Goal: Check status

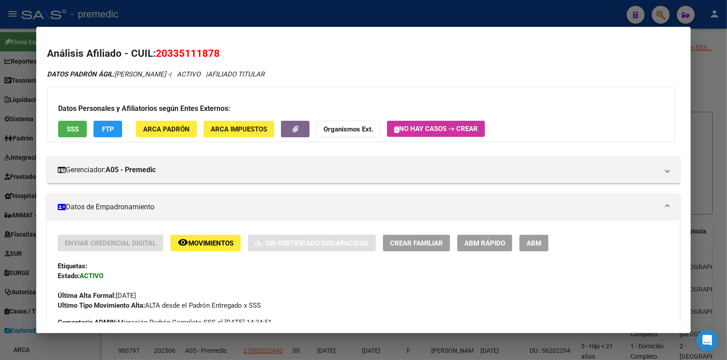
scroll to position [417, 0]
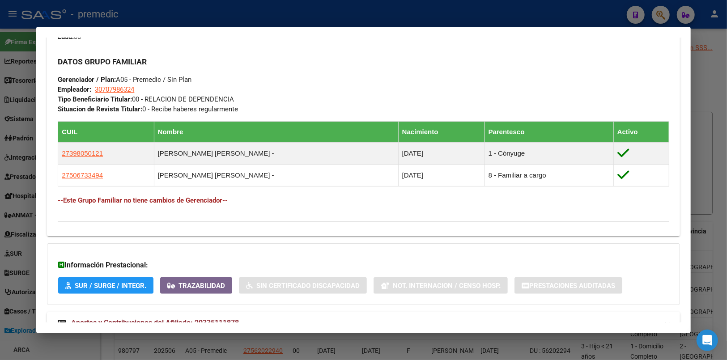
click at [664, 21] on div at bounding box center [363, 180] width 727 height 360
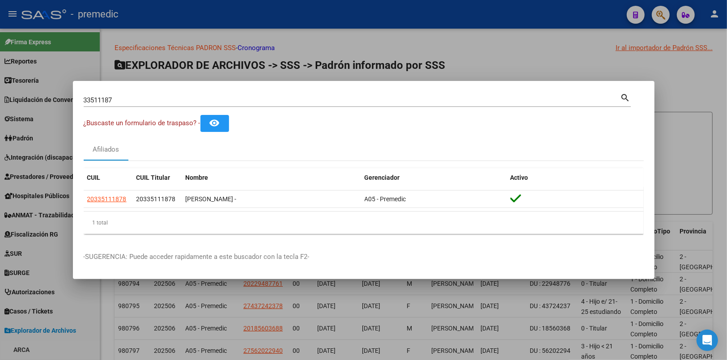
drag, startPoint x: 132, startPoint y: 104, endPoint x: 45, endPoint y: 94, distance: 87.4
click at [45, 94] on div "33511187 Buscar (apellido, dni, cuil, nro traspaso, cuit, obra social) search ¿…" at bounding box center [363, 180] width 727 height 360
click at [136, 106] on div "33511187 Buscar (apellido, dni, [PERSON_NAME], nro traspaso, cuit, obra social)" at bounding box center [352, 100] width 537 height 13
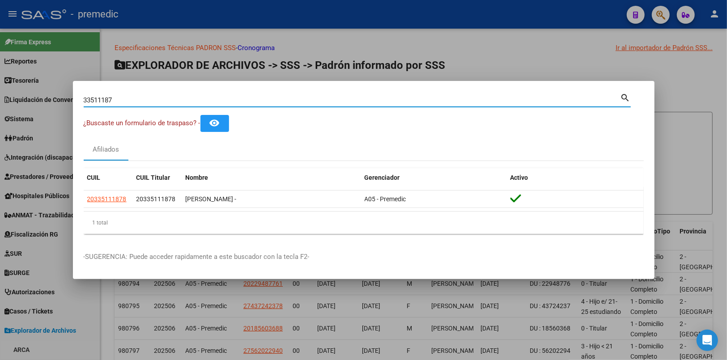
drag, startPoint x: 134, startPoint y: 102, endPoint x: 22, endPoint y: 94, distance: 112.6
click at [22, 94] on div "33511187 Buscar (apellido, dni, cuil, nro traspaso, cuit, obra social) search ¿…" at bounding box center [363, 180] width 727 height 360
paste input "2639280"
type input "32639280"
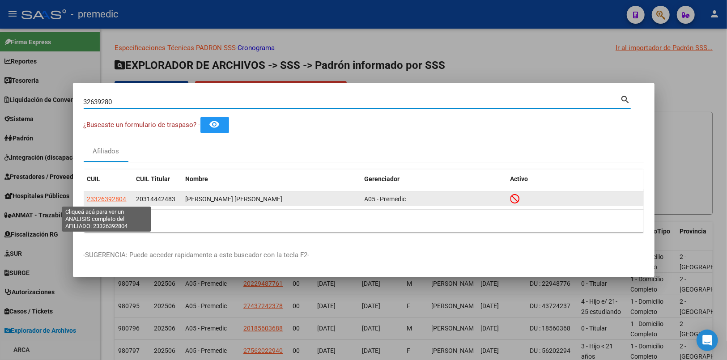
click at [109, 197] on span "23326392804" at bounding box center [106, 199] width 39 height 7
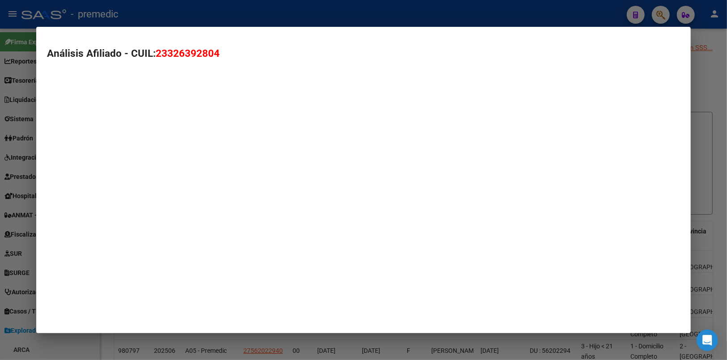
type textarea "23326392804"
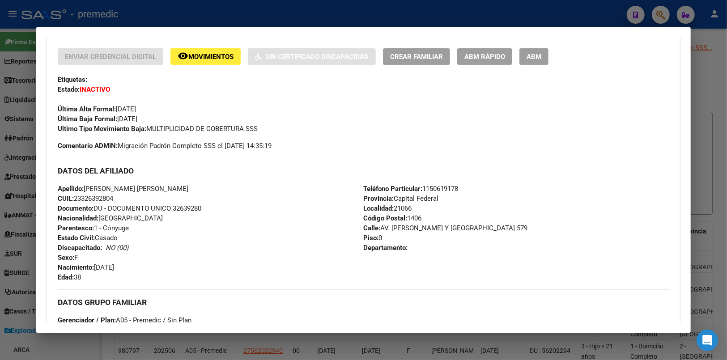
scroll to position [119, 0]
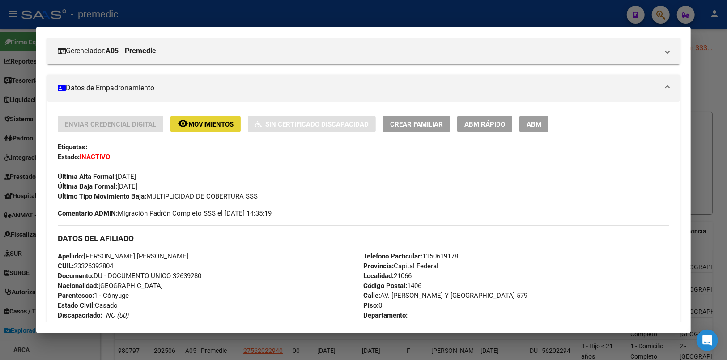
click at [212, 124] on span "Movimientos" at bounding box center [210, 124] width 45 height 8
